Goal: Navigation & Orientation: Find specific page/section

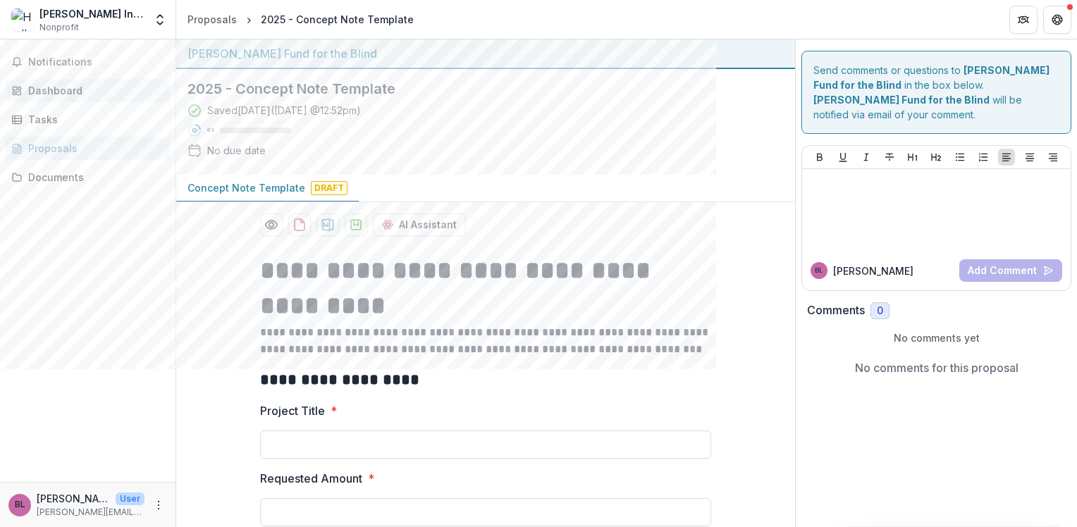
click at [42, 94] on div "Dashboard" at bounding box center [93, 90] width 130 height 15
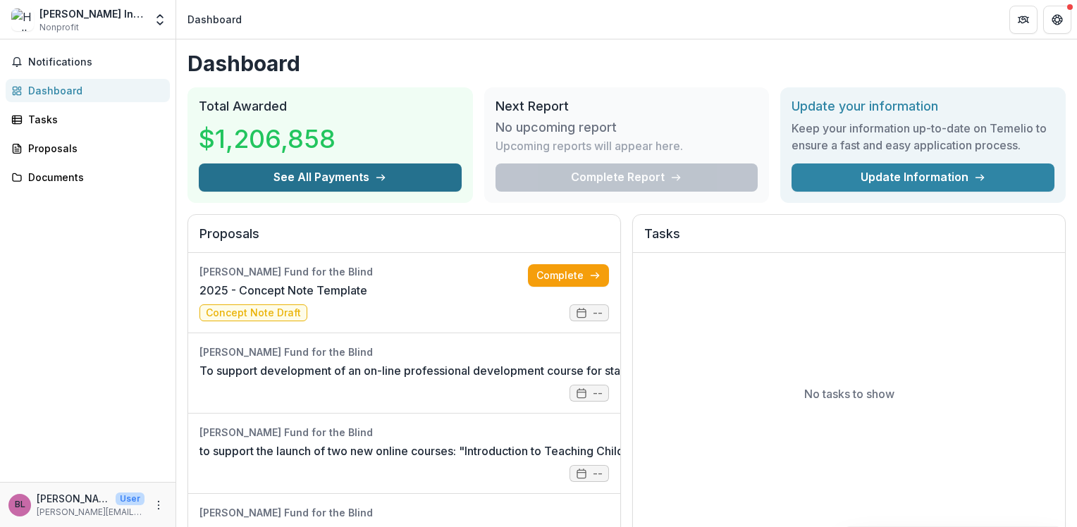
click at [375, 174] on icon "button" at bounding box center [380, 177] width 11 height 11
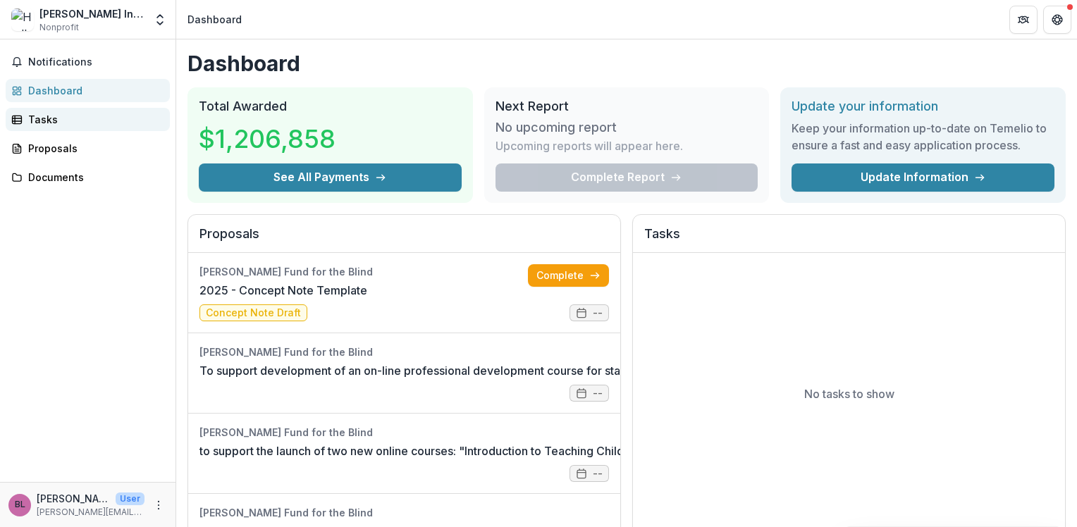
click at [39, 117] on div "Tasks" at bounding box center [93, 119] width 130 height 15
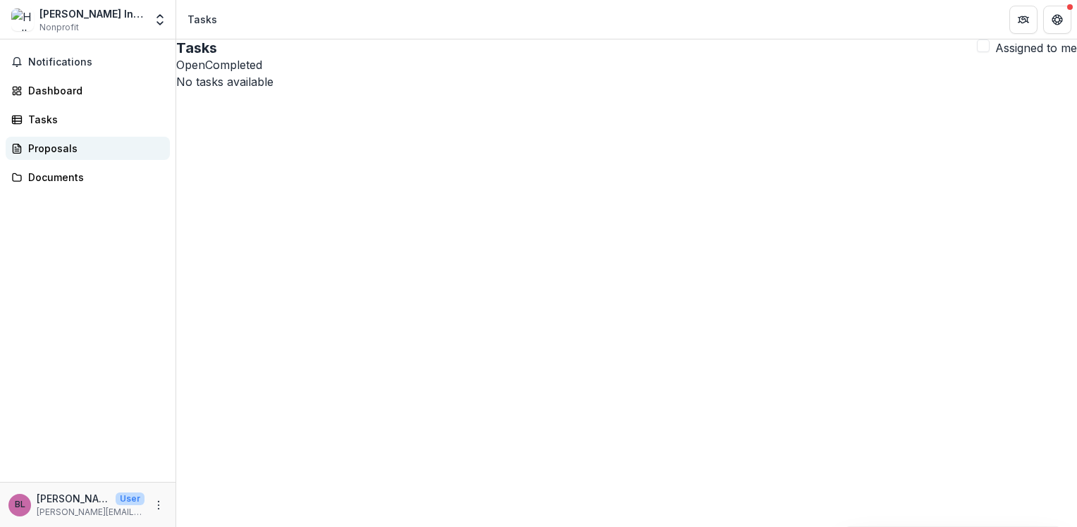
click at [49, 151] on div "Proposals" at bounding box center [93, 148] width 130 height 15
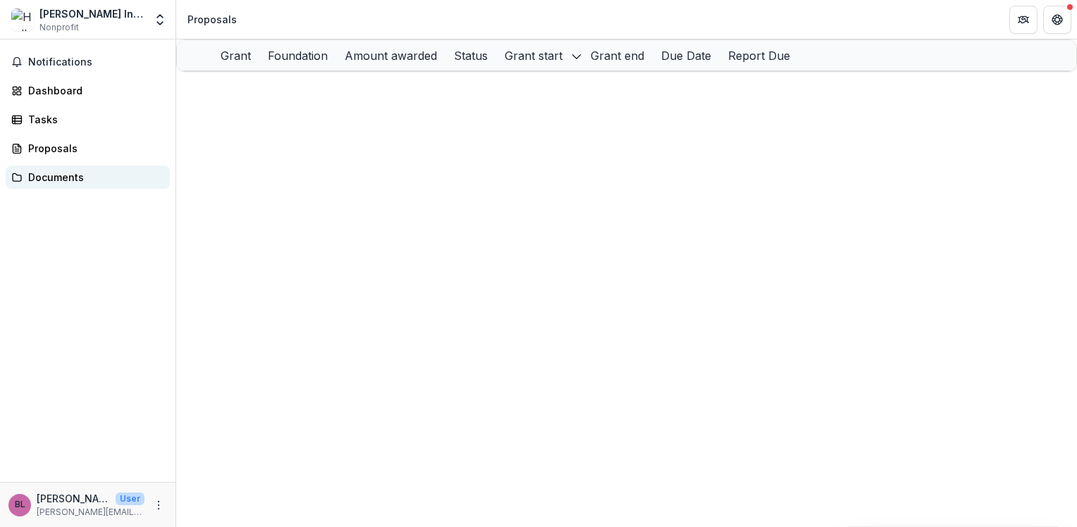
click at [51, 180] on div "Documents" at bounding box center [93, 177] width 130 height 15
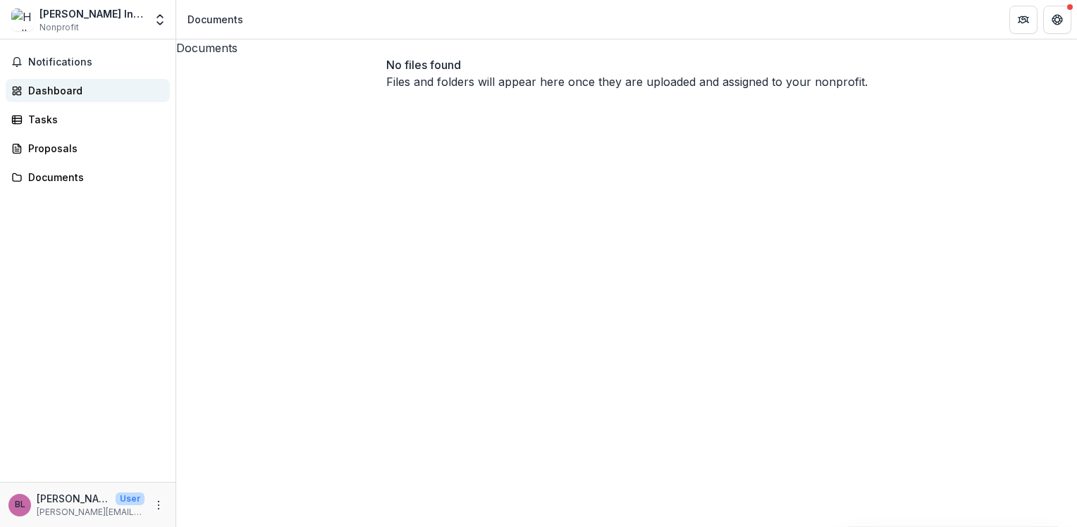
click at [46, 88] on div "Dashboard" at bounding box center [93, 90] width 130 height 15
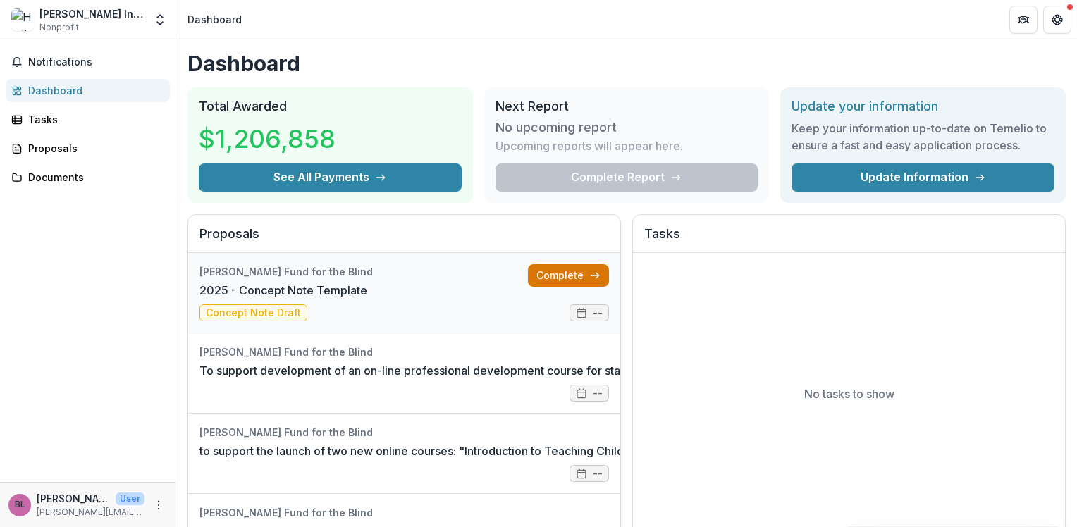
click at [569, 276] on link "Complete" at bounding box center [568, 275] width 81 height 23
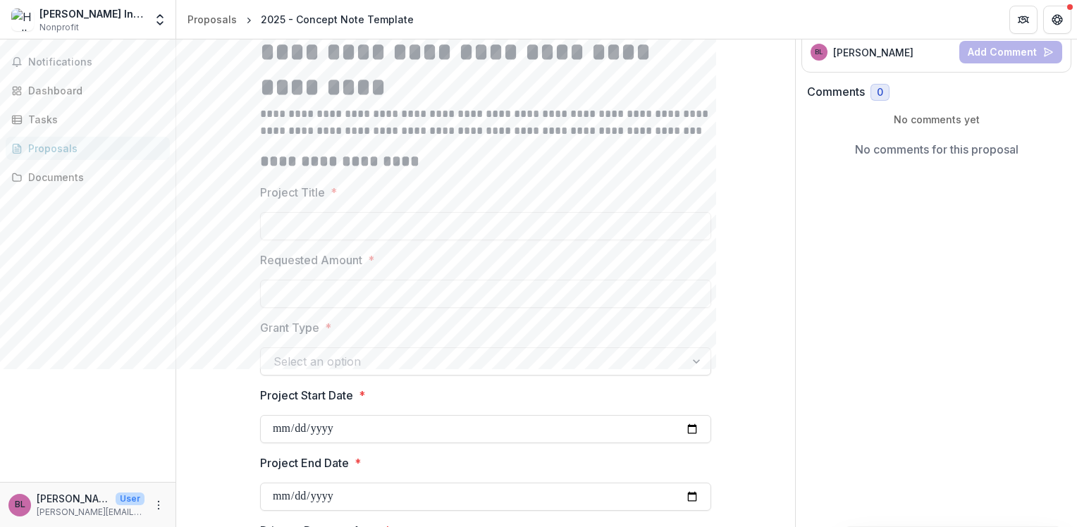
scroll to position [282, 0]
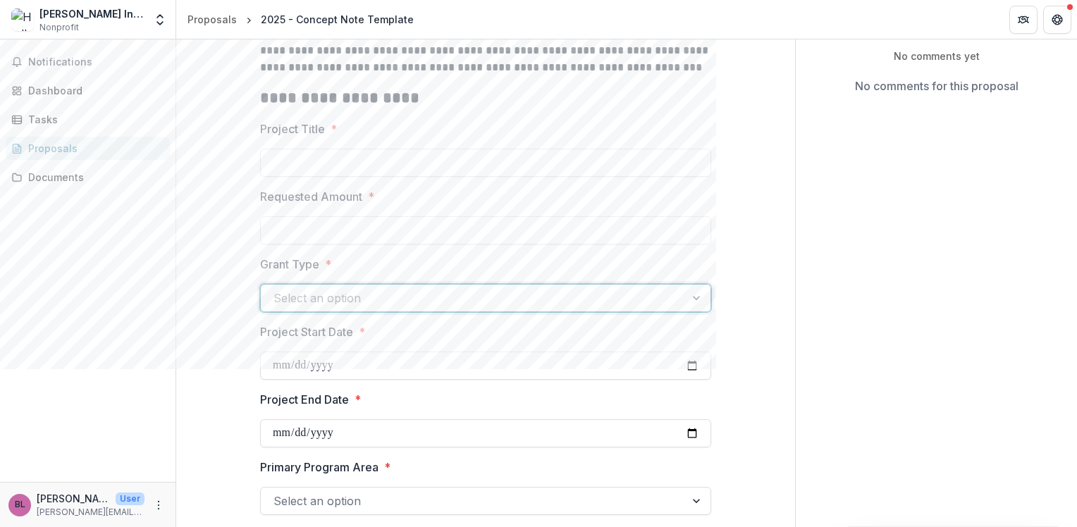
click at [563, 303] on div at bounding box center [472, 298] width 399 height 20
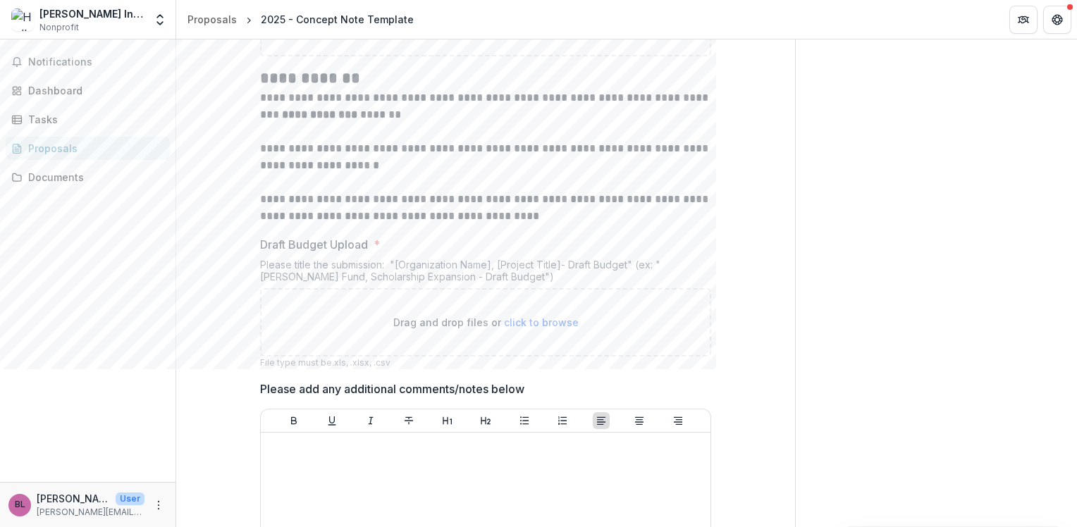
scroll to position [1057, 0]
